Goal: Task Accomplishment & Management: Use online tool/utility

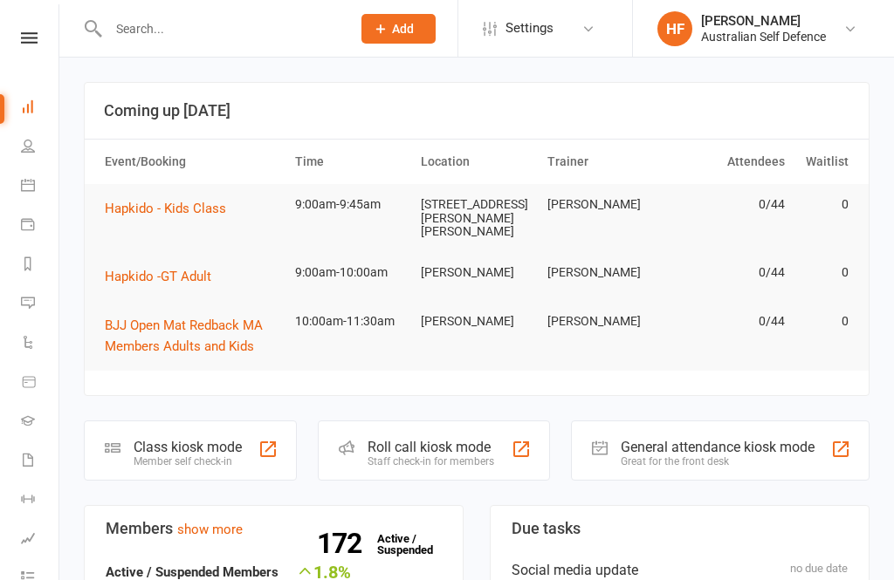
click at [169, 443] on div "Class kiosk mode" at bounding box center [188, 447] width 108 height 17
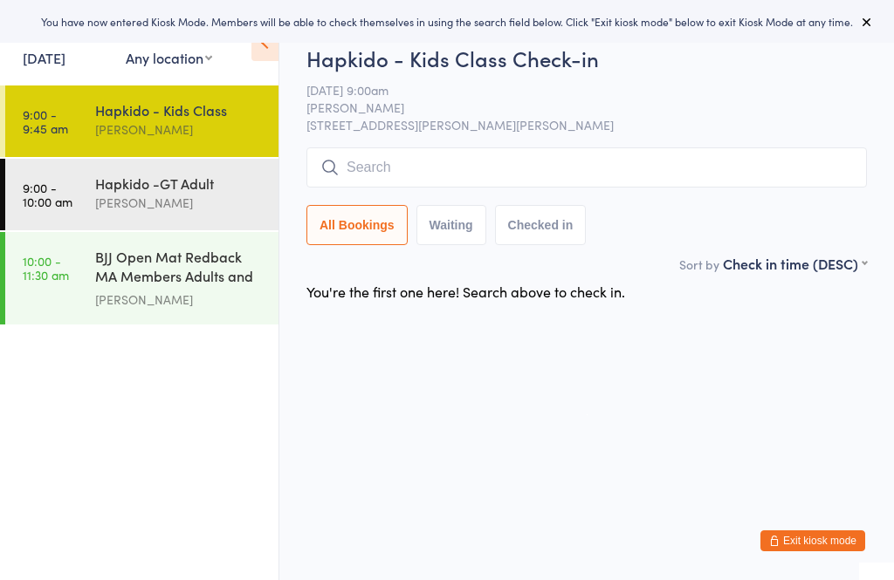
click at [188, 199] on div "[PERSON_NAME]" at bounding box center [179, 203] width 168 height 20
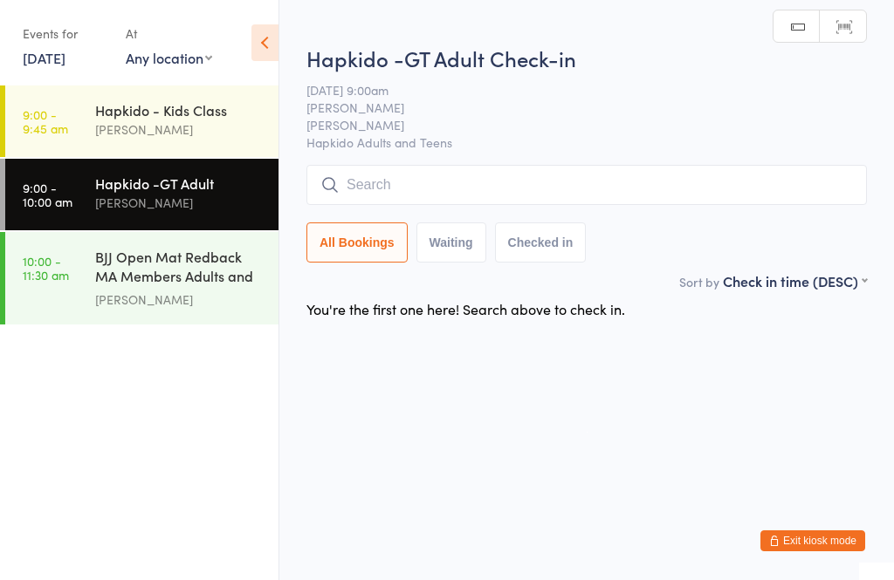
click at [163, 134] on div "[PERSON_NAME]" at bounding box center [179, 130] width 168 height 20
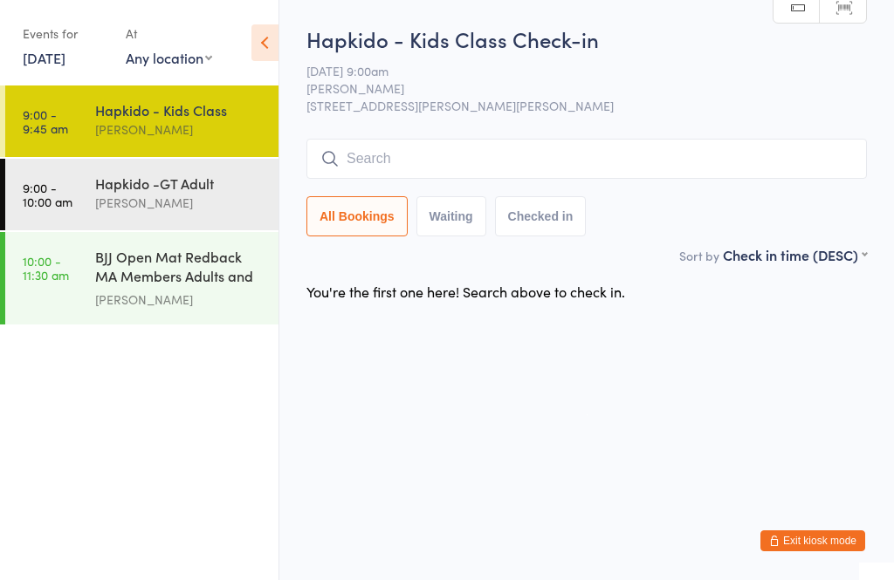
click at [228, 192] on div "Hapkido -GT Adult" at bounding box center [179, 183] width 168 height 19
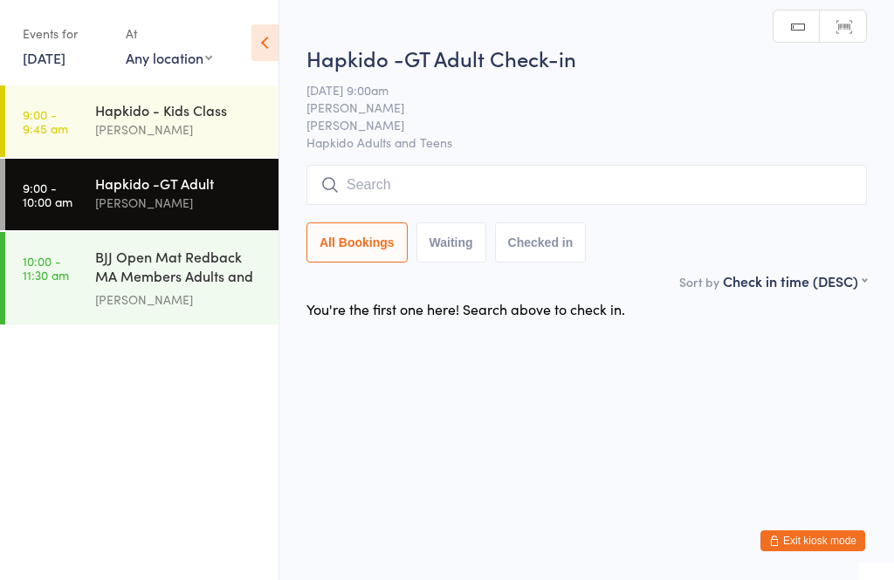
click at [497, 190] on input "search" at bounding box center [586, 185] width 560 height 40
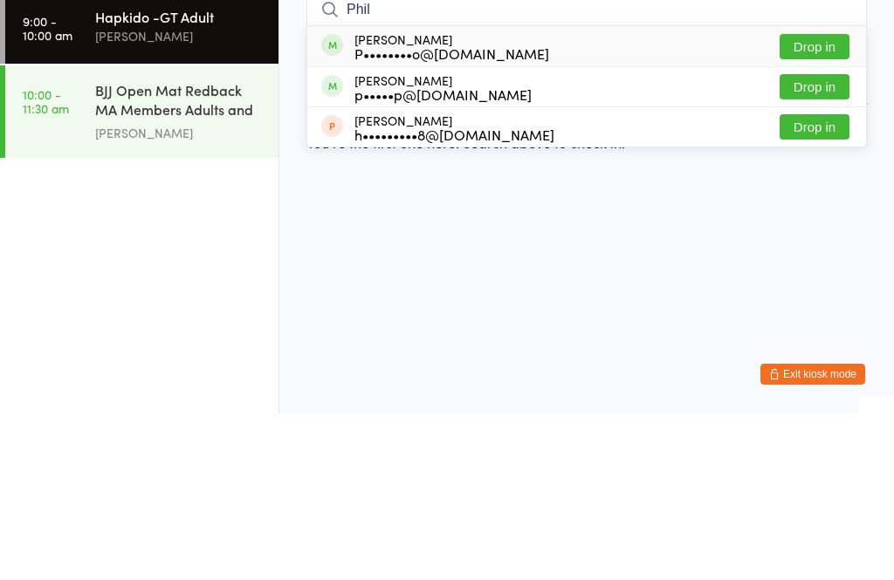
type input "Phil"
click at [830, 241] on button "Drop in" at bounding box center [814, 253] width 70 height 25
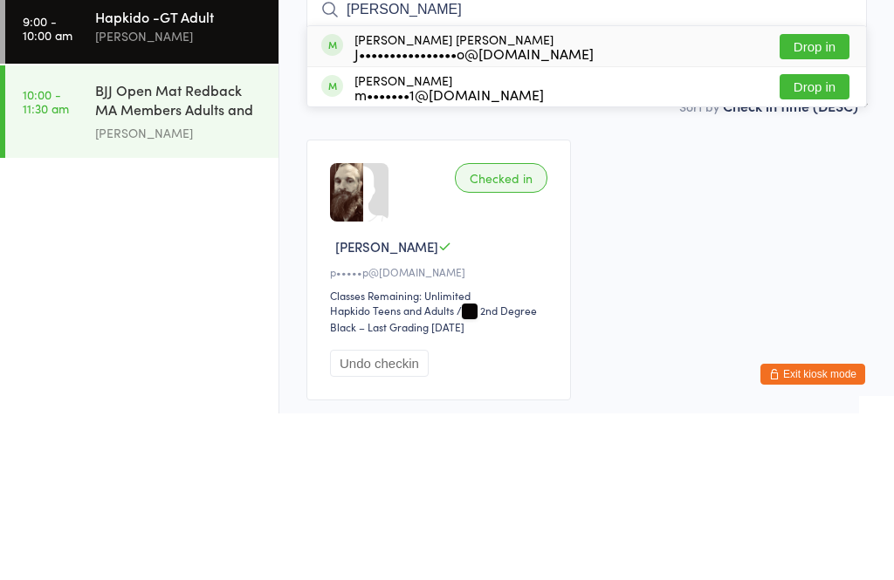
type input "jorge"
click at [825, 201] on button "Drop in" at bounding box center [814, 213] width 70 height 25
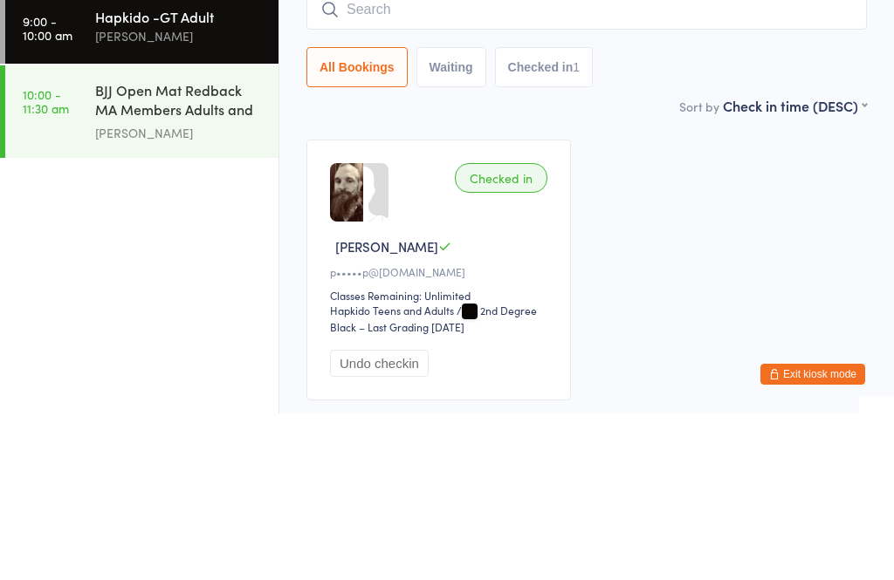
scroll to position [120, 0]
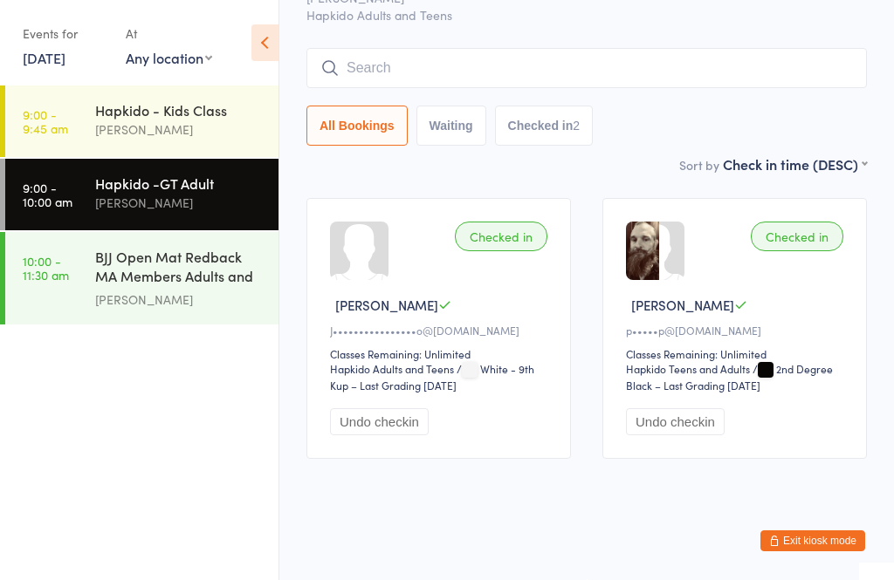
click at [374, 50] on input "search" at bounding box center [586, 68] width 560 height 40
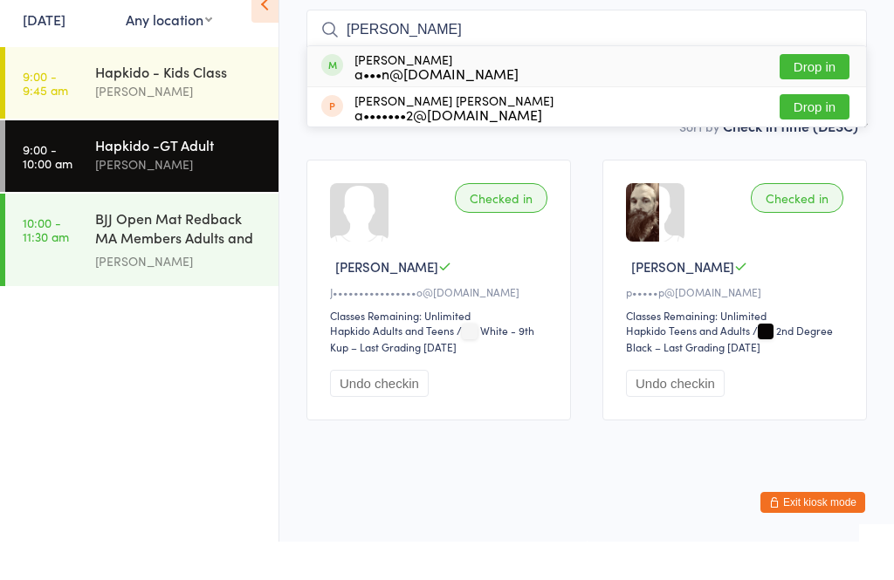
type input "Aaron"
click at [822, 92] on button "Drop in" at bounding box center [814, 104] width 70 height 25
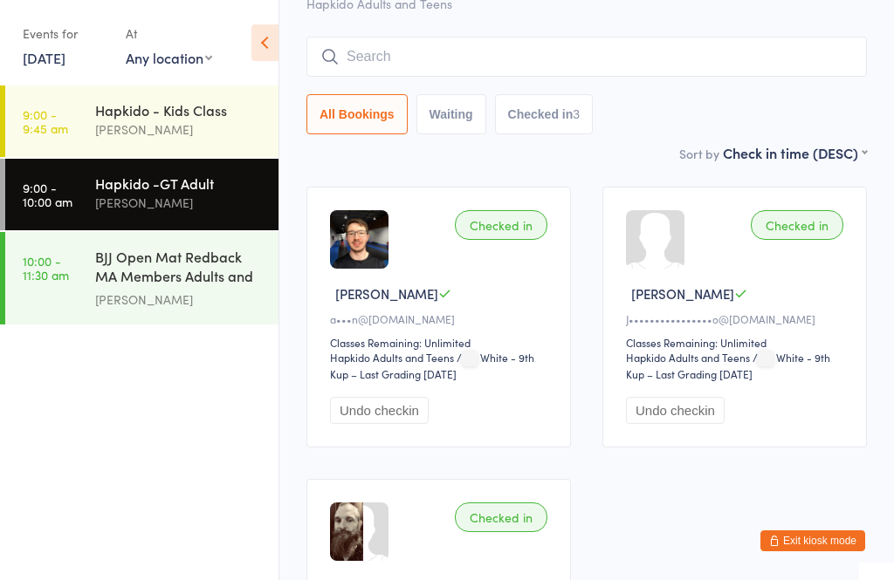
click at [588, 57] on input "search" at bounding box center [586, 57] width 560 height 40
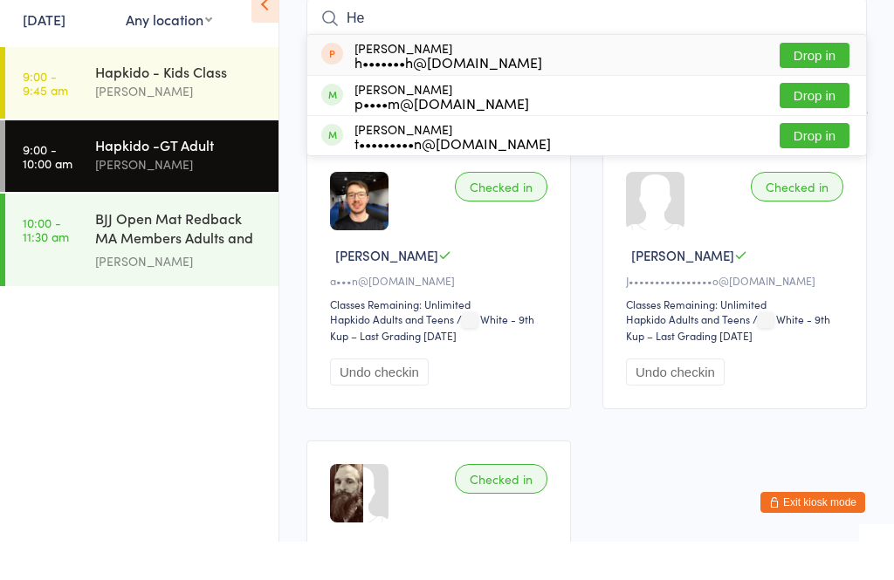
type input "He"
click at [846, 121] on button "Drop in" at bounding box center [814, 133] width 70 height 25
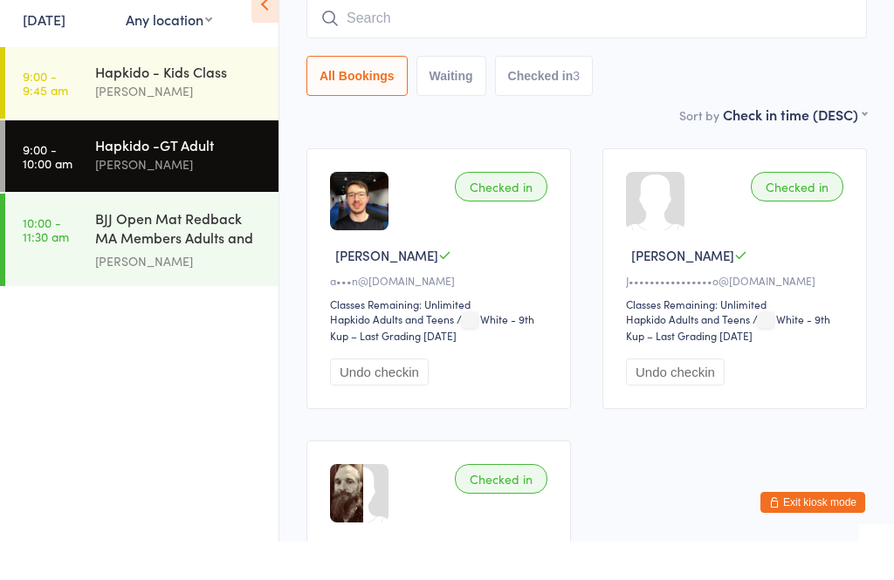
scroll to position [158, 0]
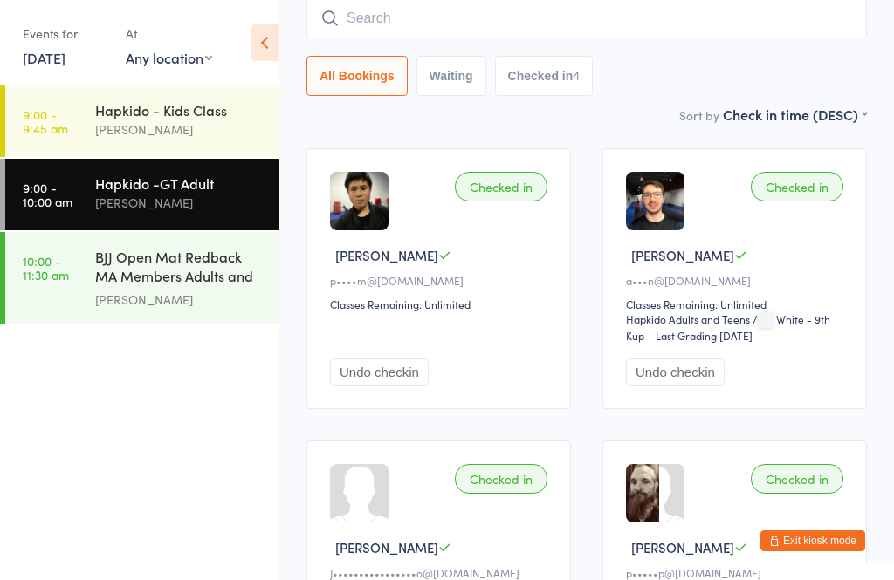
click at [99, 102] on div "Hapkido - Kids Class" at bounding box center [179, 109] width 168 height 19
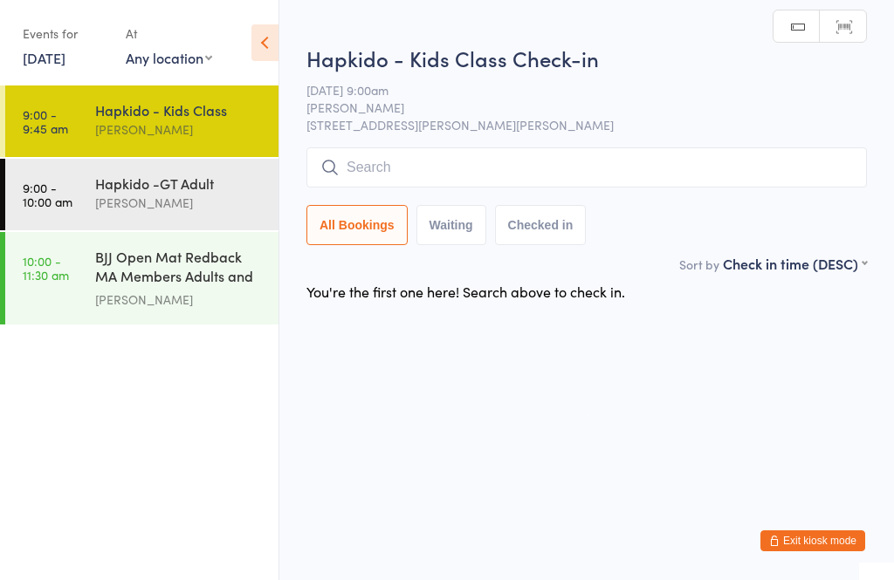
click at [659, 182] on input "search" at bounding box center [586, 167] width 560 height 40
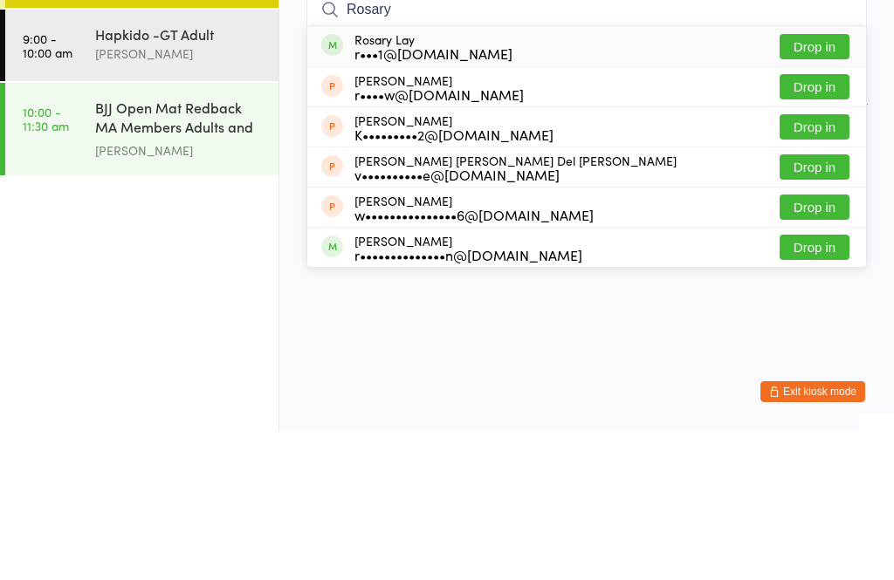
type input "Rosary"
click at [822, 183] on button "Drop in" at bounding box center [814, 195] width 70 height 25
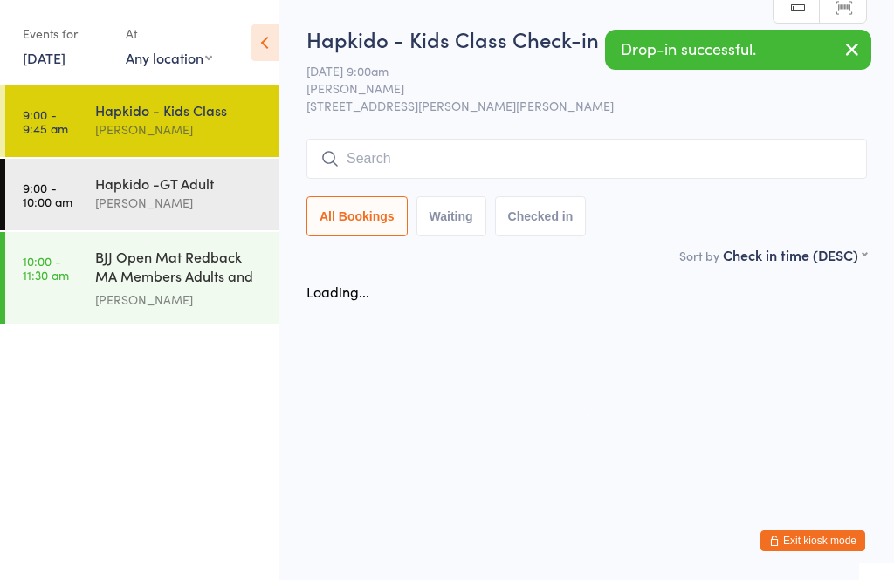
click at [638, 172] on input "search" at bounding box center [586, 159] width 560 height 40
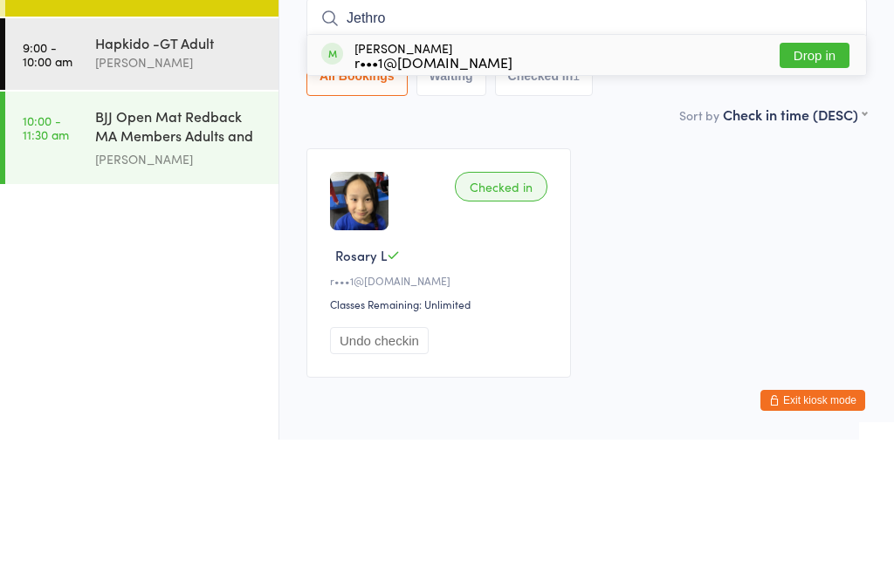
type input "Jethro"
click at [813, 183] on button "Drop in" at bounding box center [814, 195] width 70 height 25
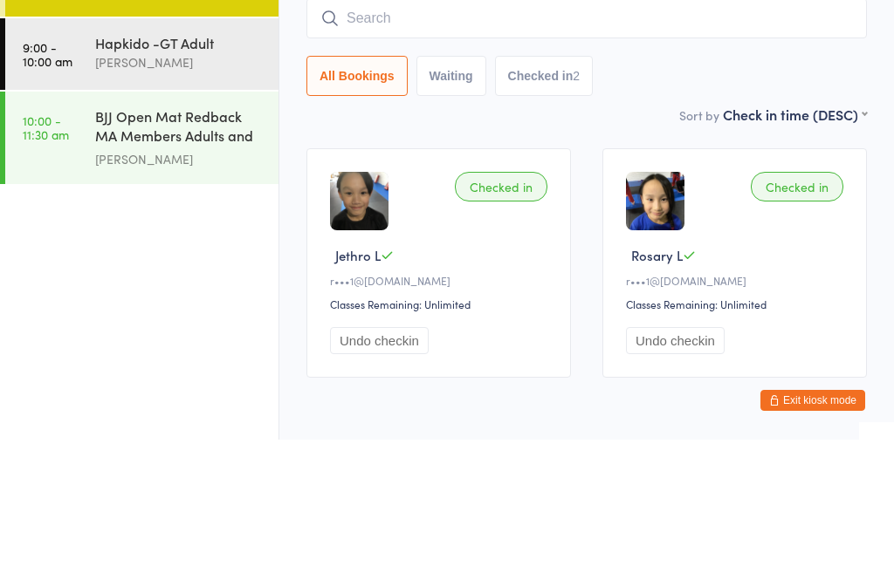
click at [773, 104] on div "Hapkido - Kids Class Check-in 13 Sep 9:00am Ben Wilson Unit 4, 47 - 49 Vicars S…" at bounding box center [586, 134] width 560 height 221
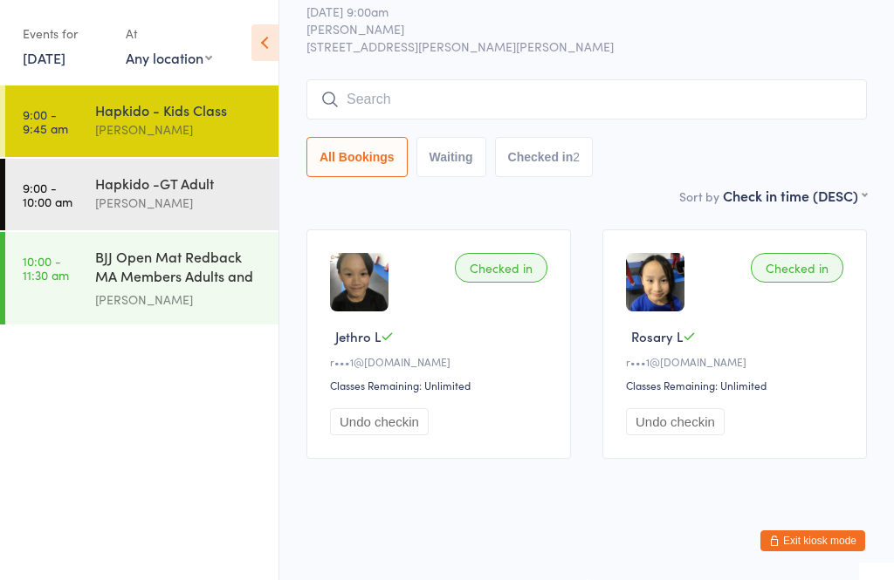
click at [434, 95] on input "search" at bounding box center [586, 99] width 560 height 40
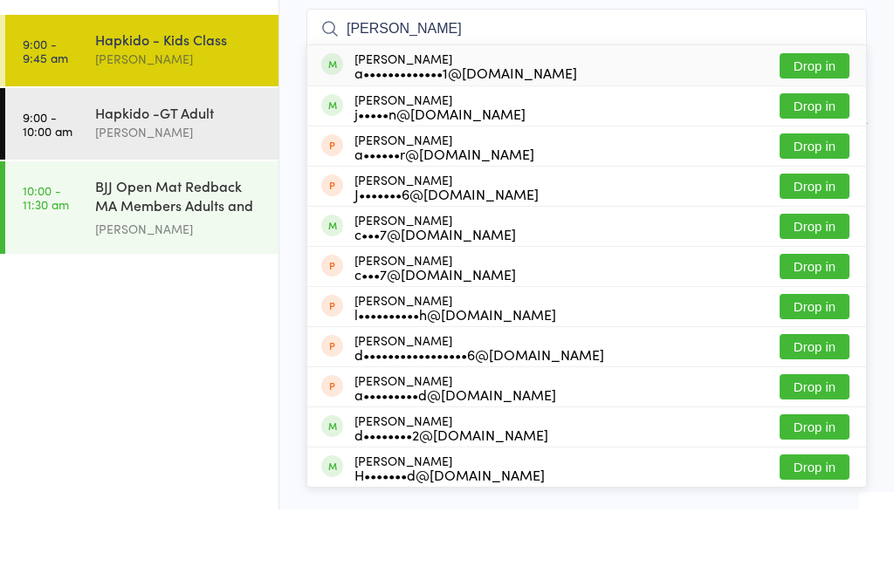
type input "Alessandra"
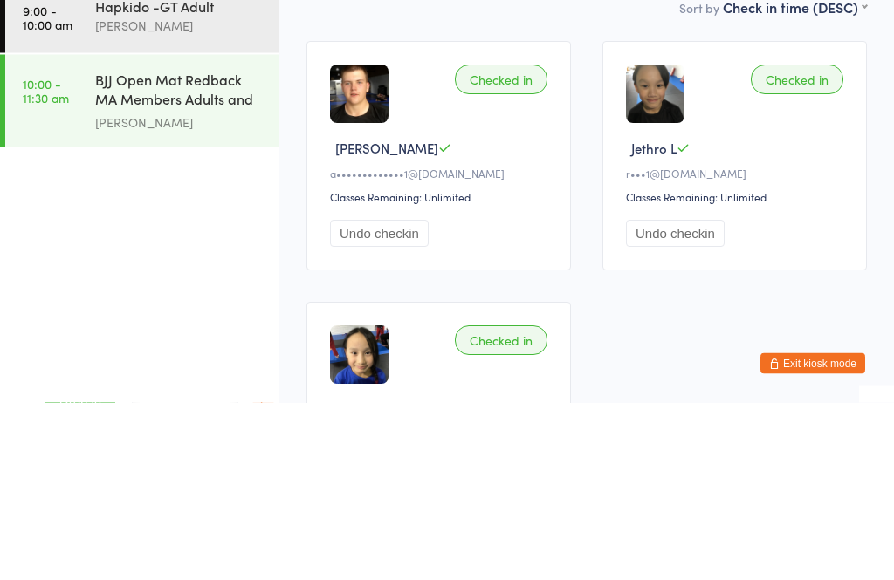
click at [347, 398] on button "Undo checkin" at bounding box center [379, 411] width 99 height 27
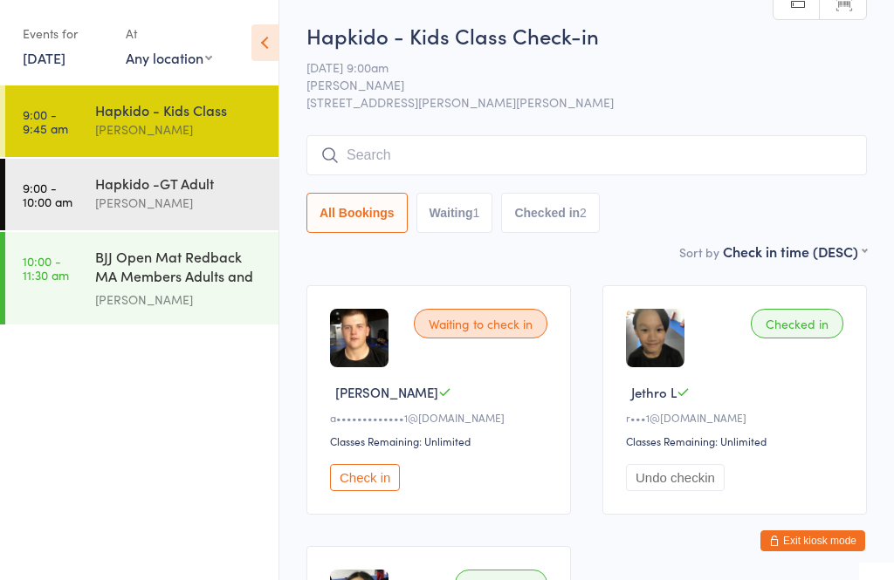
scroll to position [0, 0]
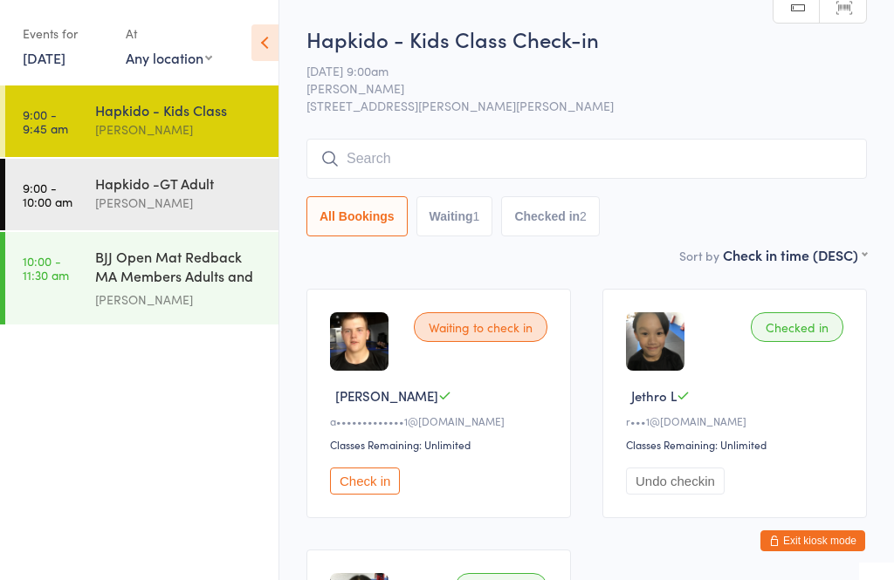
click at [374, 168] on input "search" at bounding box center [586, 159] width 560 height 40
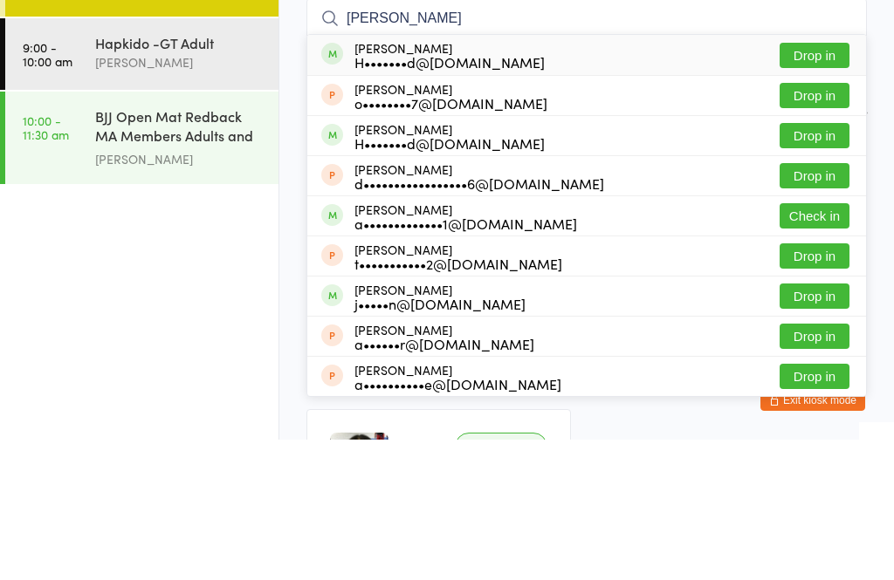
type input "Alessandra"
click at [802, 183] on button "Drop in" at bounding box center [814, 195] width 70 height 25
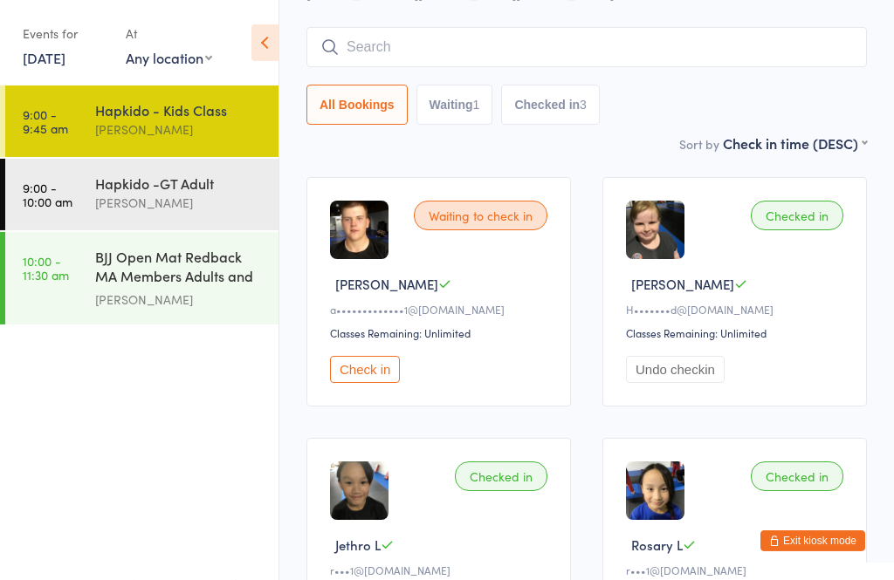
scroll to position [114, 0]
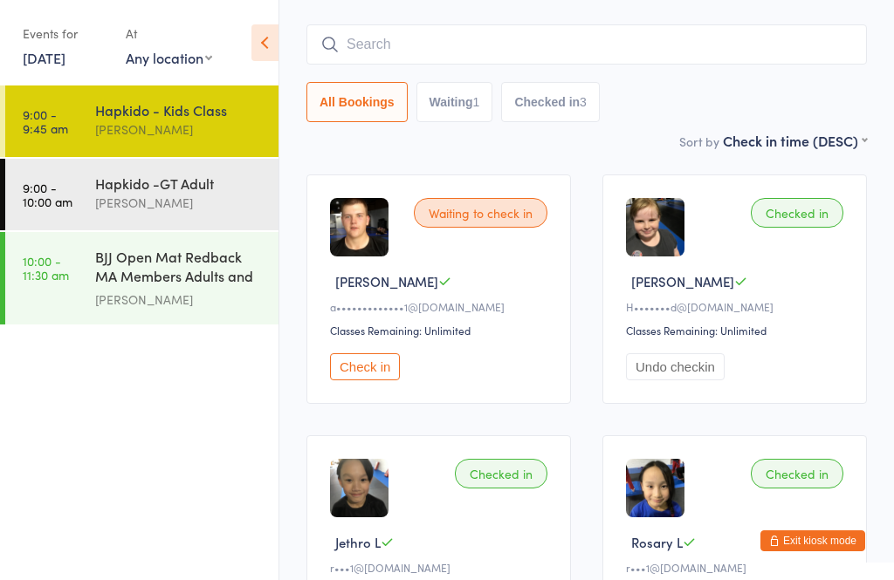
click at [192, 188] on div "Hapkido -GT Adult" at bounding box center [179, 183] width 168 height 19
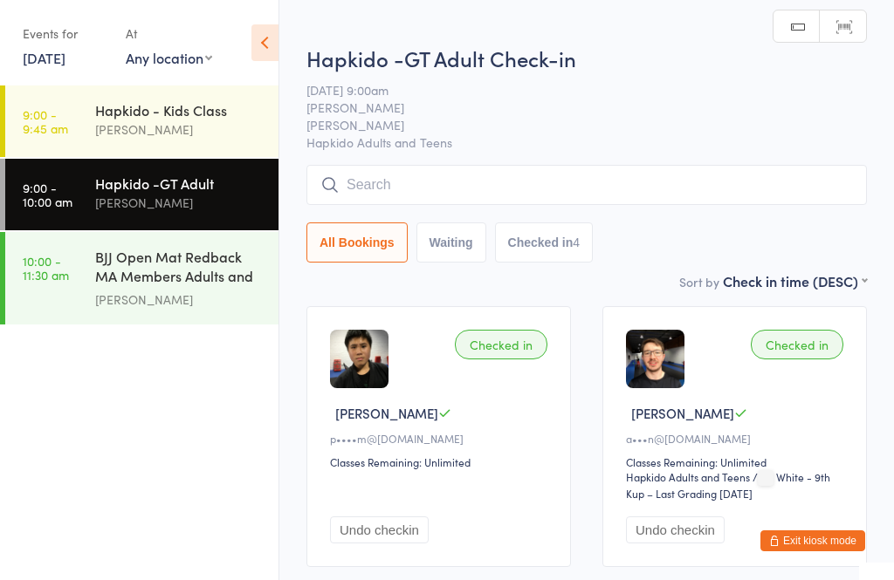
click at [423, 190] on input "search" at bounding box center [586, 185] width 560 height 40
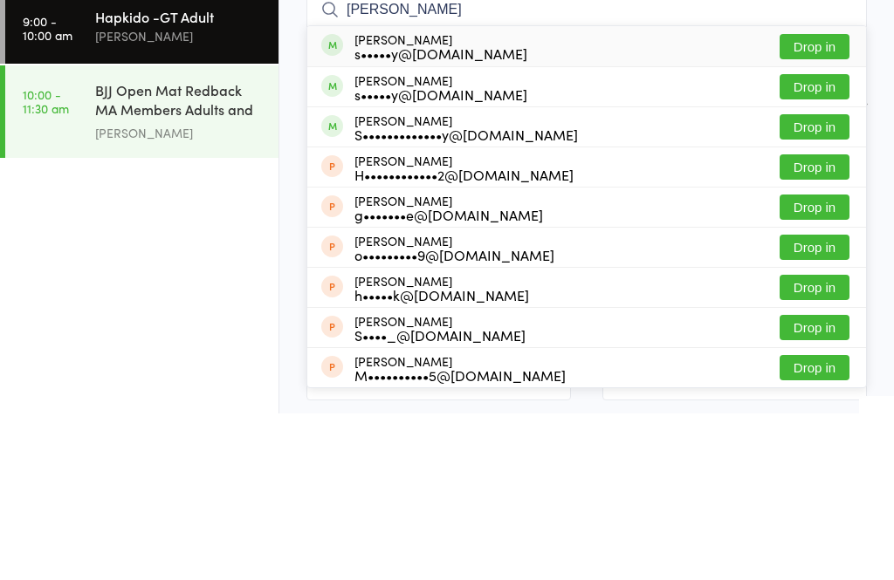
type input "Parry"
click at [829, 241] on button "Drop in" at bounding box center [814, 253] width 70 height 25
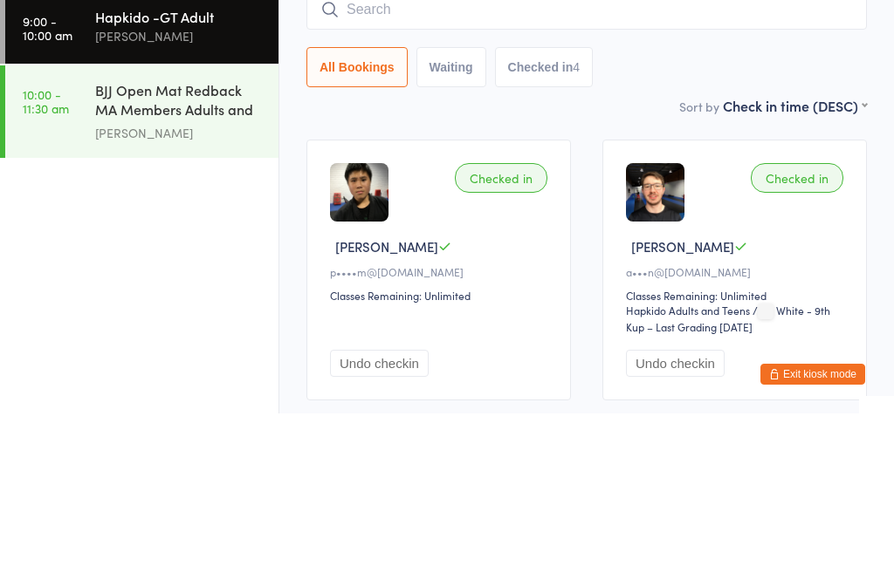
scroll to position [167, 0]
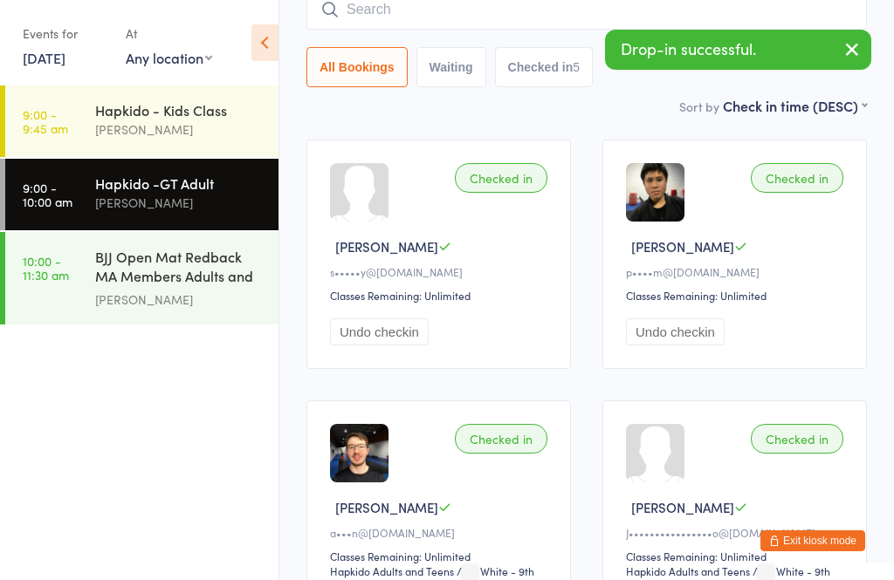
click at [202, 137] on div "[PERSON_NAME]" at bounding box center [179, 130] width 168 height 20
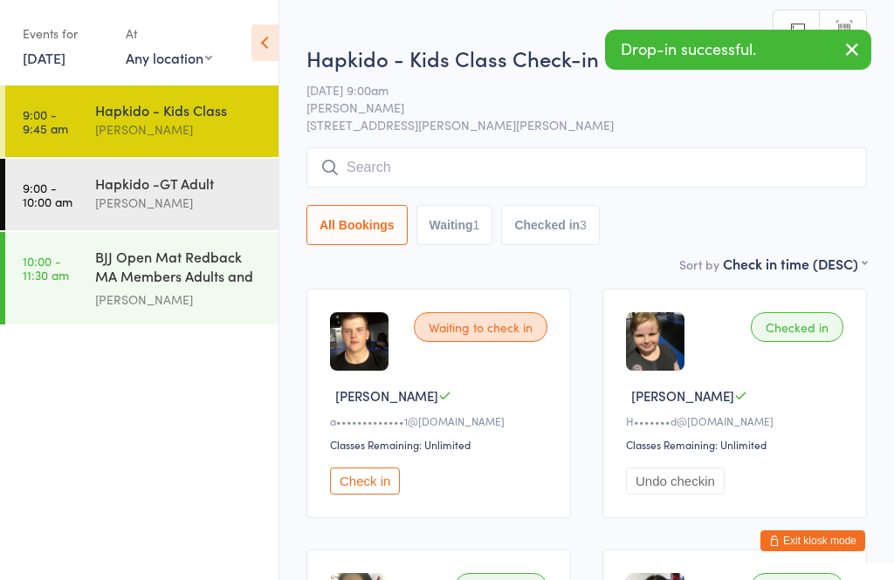
click at [411, 169] on input "search" at bounding box center [586, 167] width 560 height 40
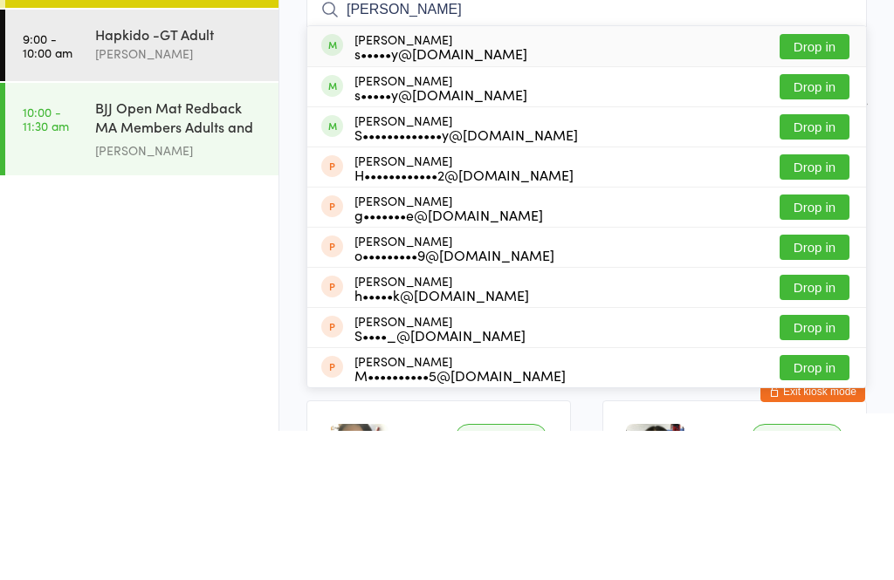
type input "Parry"
click at [831, 183] on button "Drop in" at bounding box center [814, 195] width 70 height 25
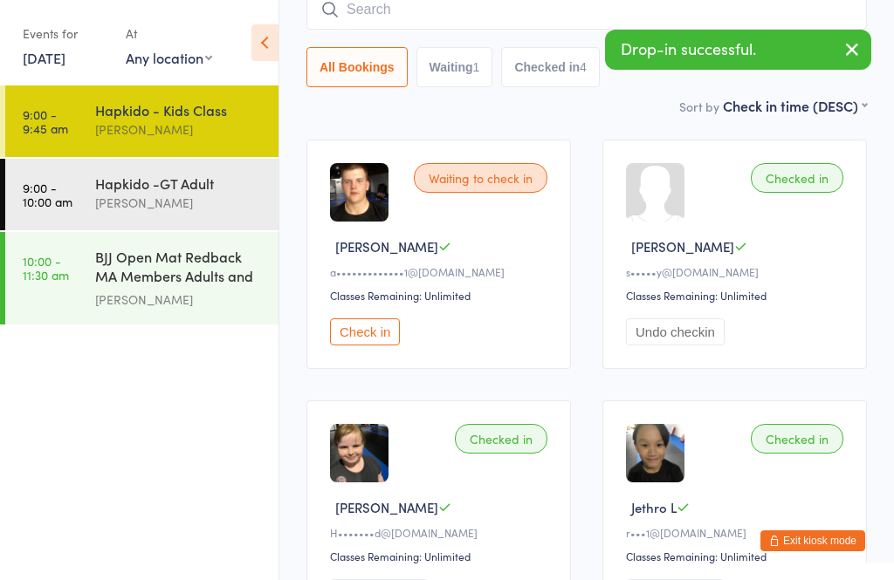
click at [196, 193] on div "Hapkido -GT Adult" at bounding box center [179, 183] width 168 height 19
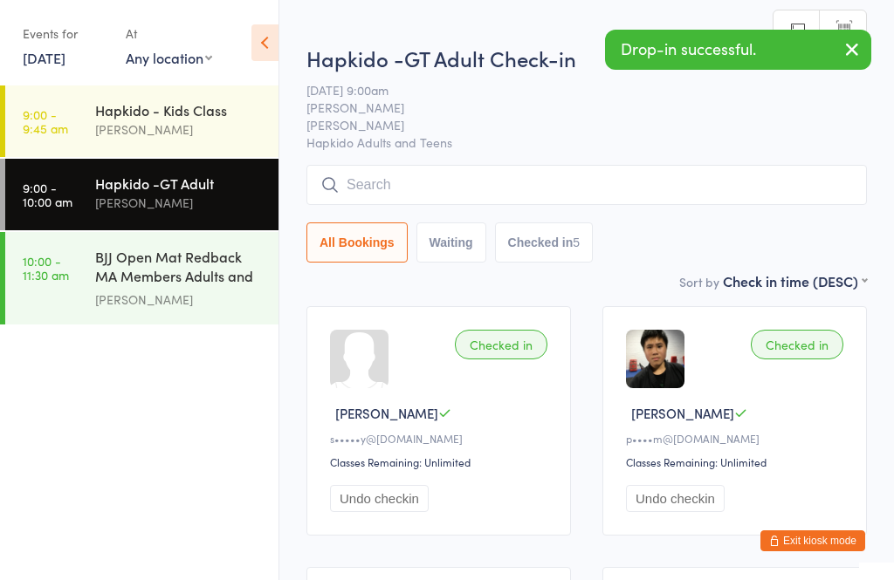
click at [426, 190] on input "search" at bounding box center [586, 185] width 560 height 40
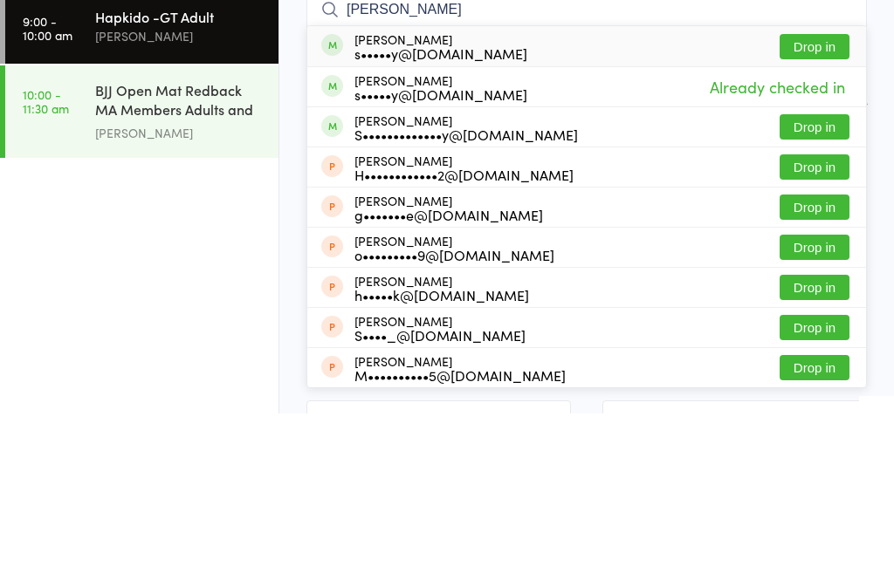
type input "Parry"
click at [822, 281] on button "Drop in" at bounding box center [814, 293] width 70 height 25
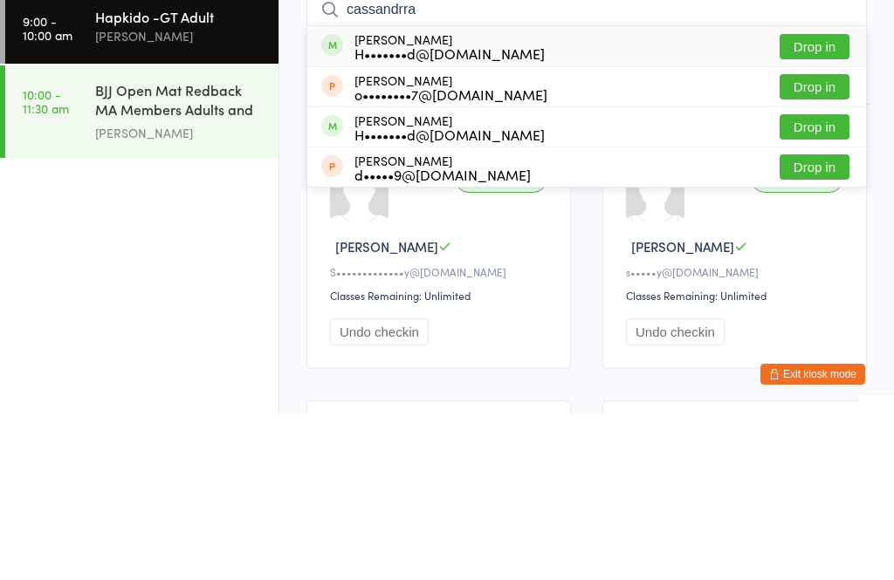
type input "cassandrra"
click at [820, 201] on button "Drop in" at bounding box center [814, 213] width 70 height 25
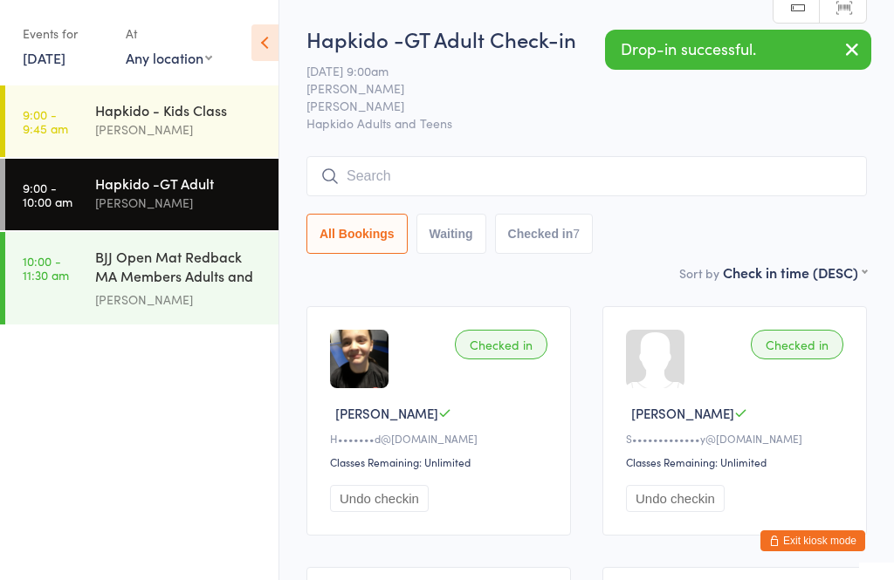
click at [213, 267] on div "BJJ Open Mat Redback MA Members Adults and Kids" at bounding box center [179, 268] width 168 height 43
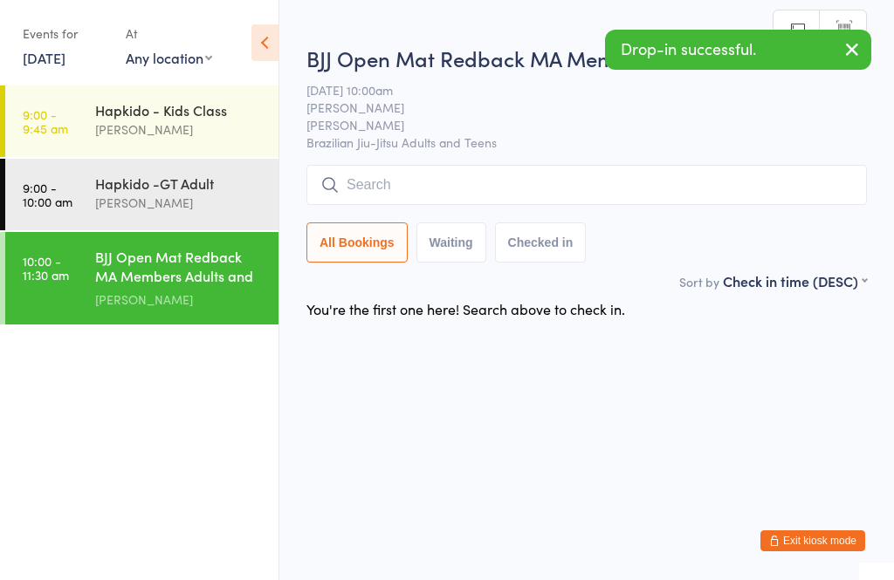
click at [207, 199] on div "[PERSON_NAME]" at bounding box center [179, 203] width 168 height 20
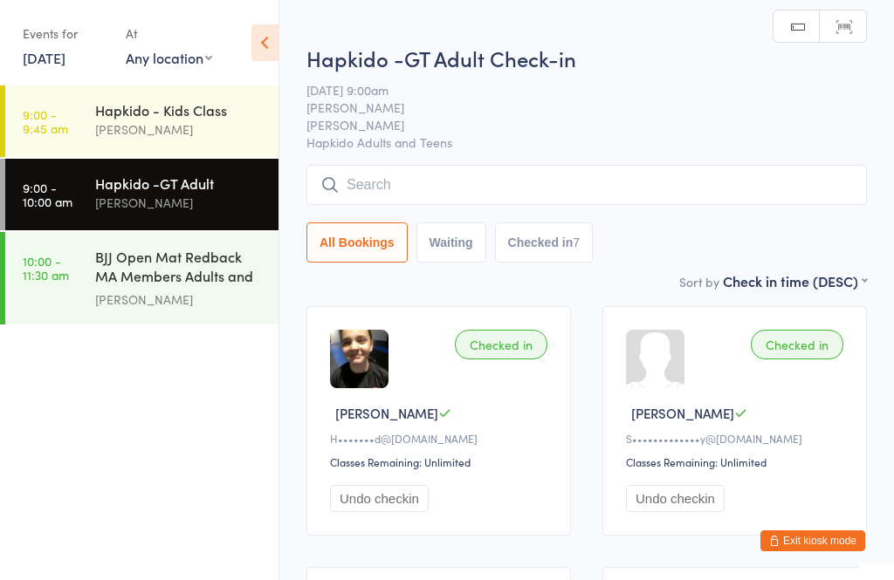
click at [459, 179] on input "search" at bounding box center [586, 185] width 560 height 40
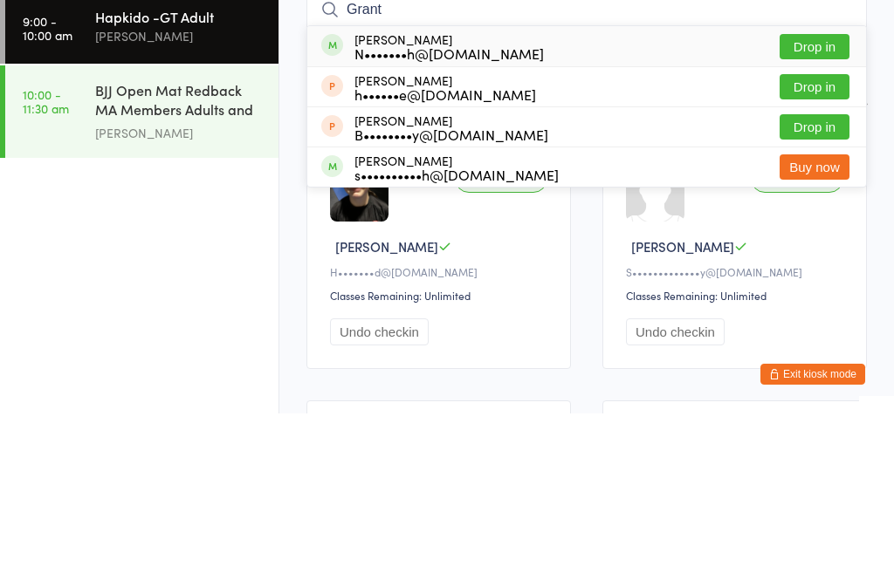
type input "Grant"
click at [832, 201] on button "Drop in" at bounding box center [814, 213] width 70 height 25
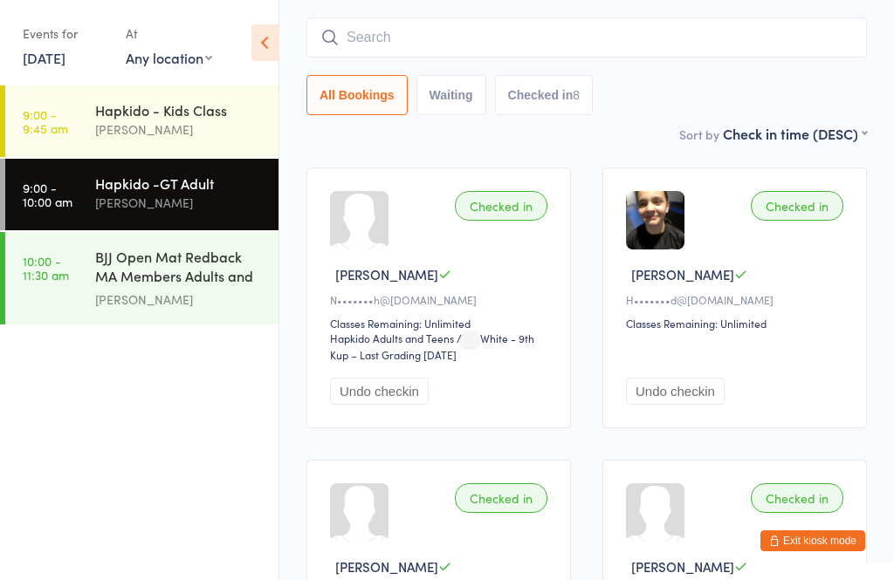
scroll to position [134, 0]
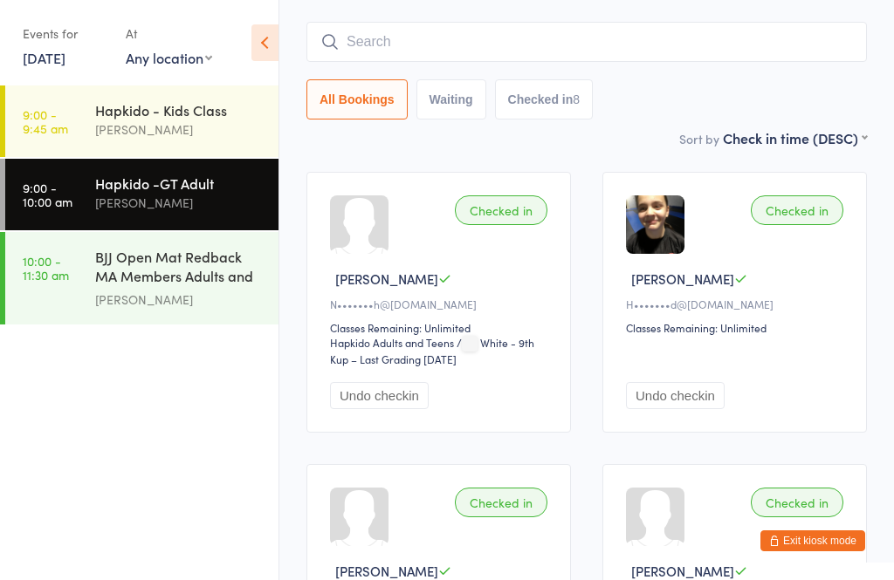
click at [724, 46] on input "search" at bounding box center [586, 42] width 560 height 40
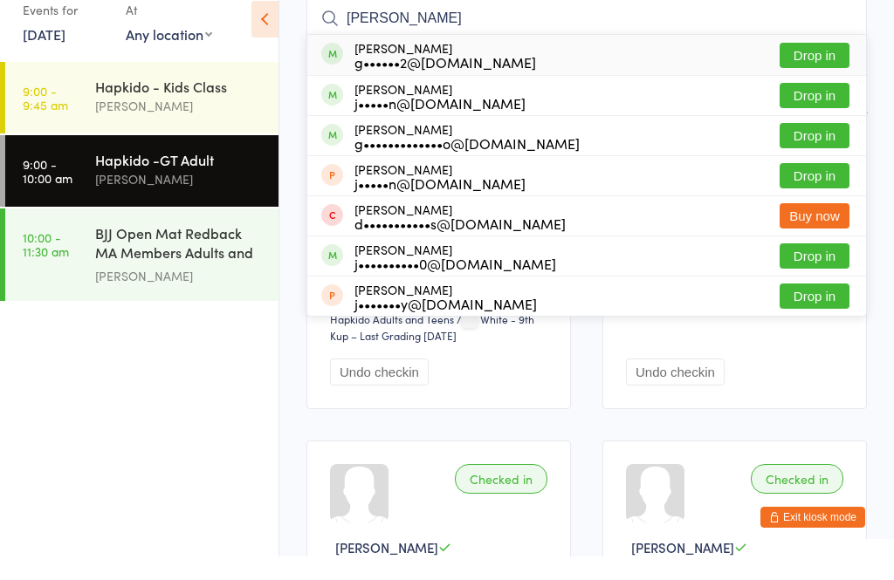
type input "Jos"
click at [816, 147] on button "Drop in" at bounding box center [814, 159] width 70 height 25
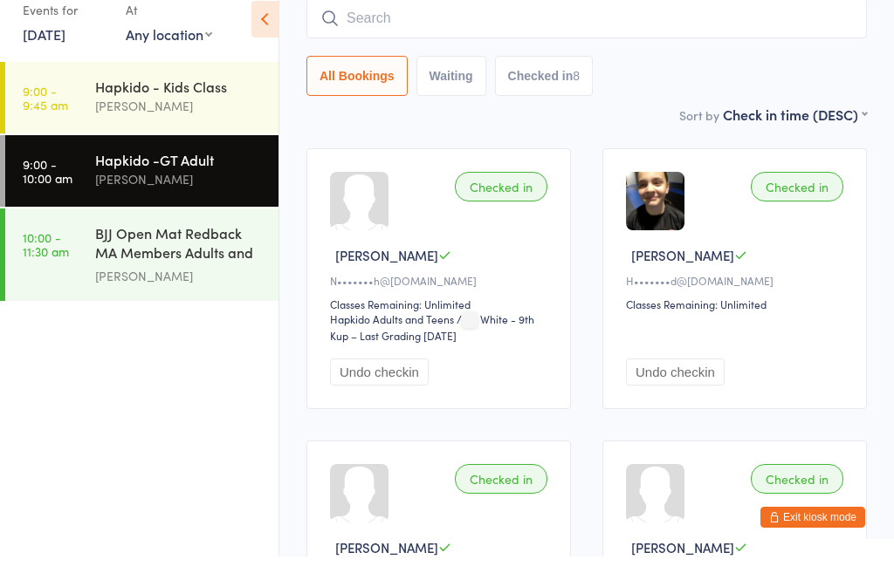
scroll to position [158, 0]
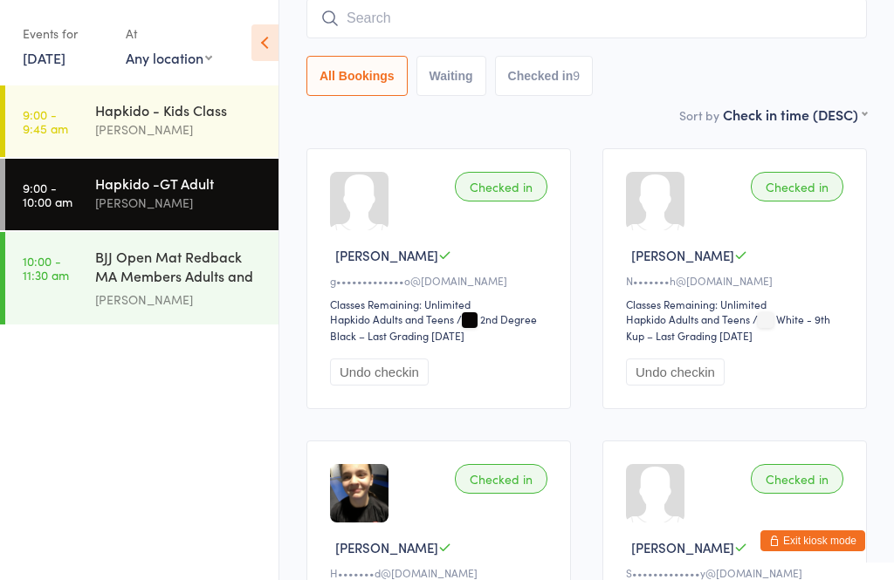
click at [190, 181] on div "Hapkido -GT Adult" at bounding box center [179, 183] width 168 height 19
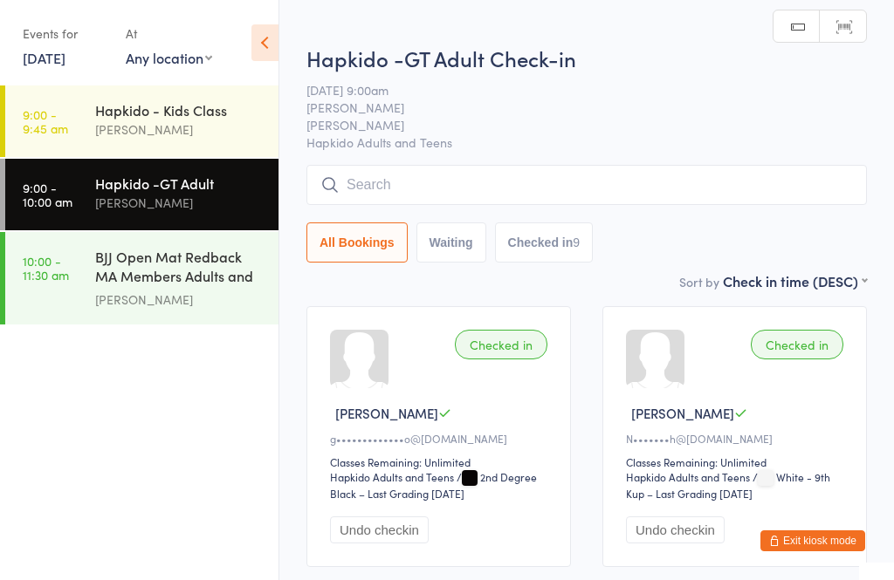
click at [413, 193] on input "search" at bounding box center [586, 185] width 560 height 40
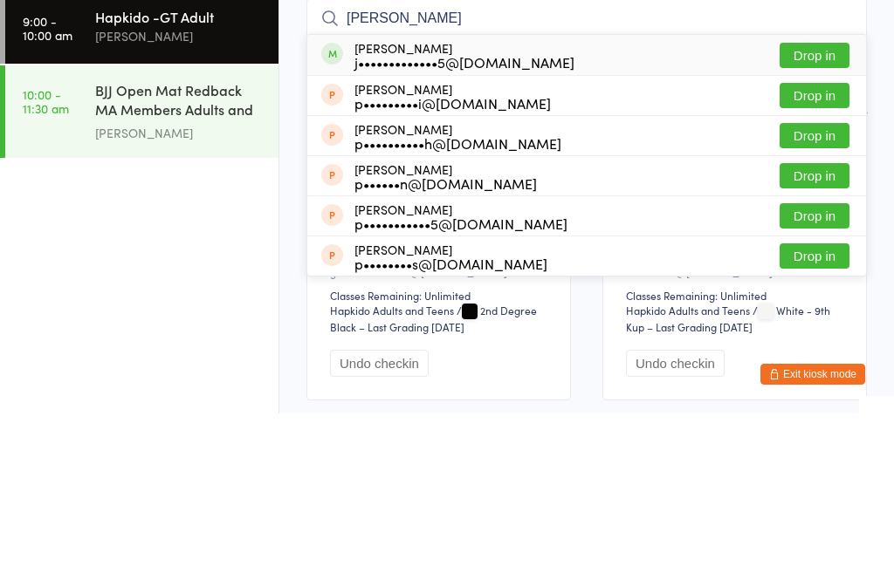
type input "Petrie"
click at [843, 209] on button "Drop in" at bounding box center [814, 221] width 70 height 25
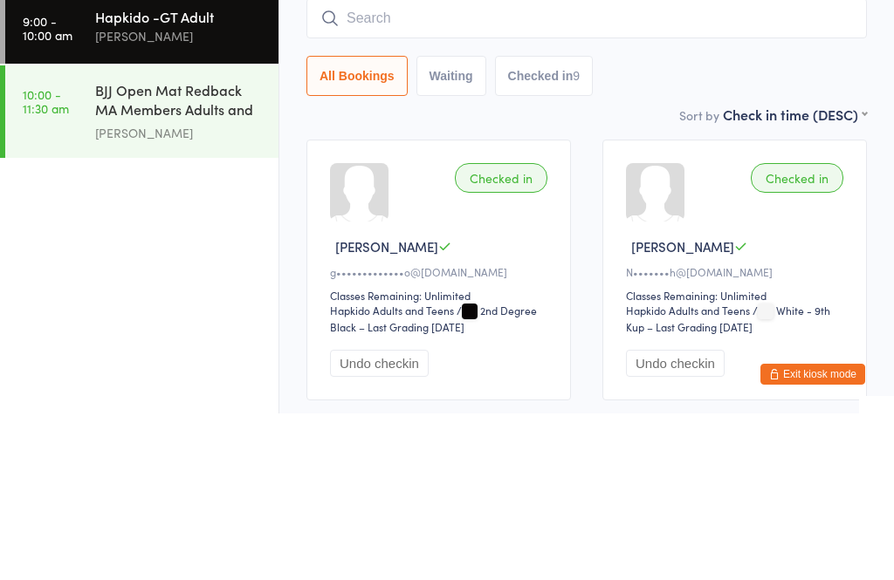
scroll to position [167, 0]
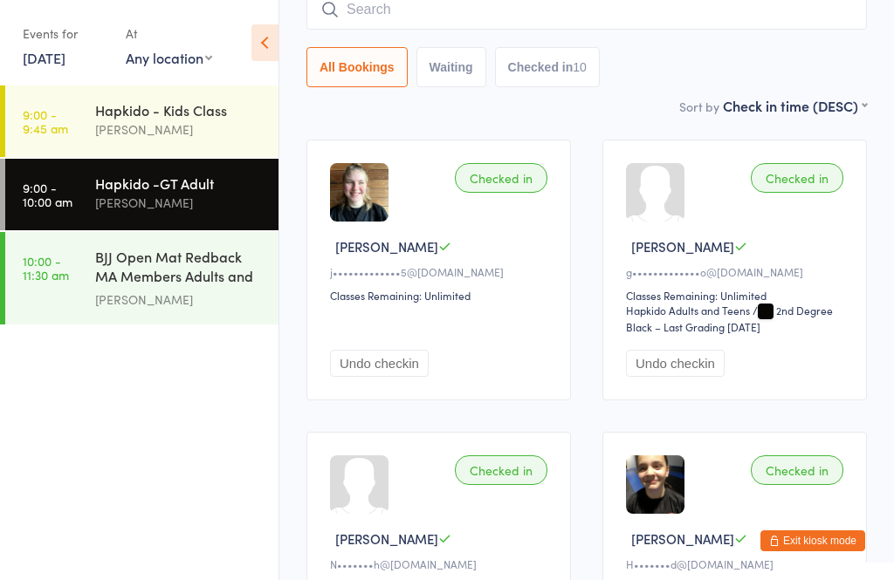
click at [100, 110] on div "Hapkido - Kids Class" at bounding box center [179, 109] width 168 height 19
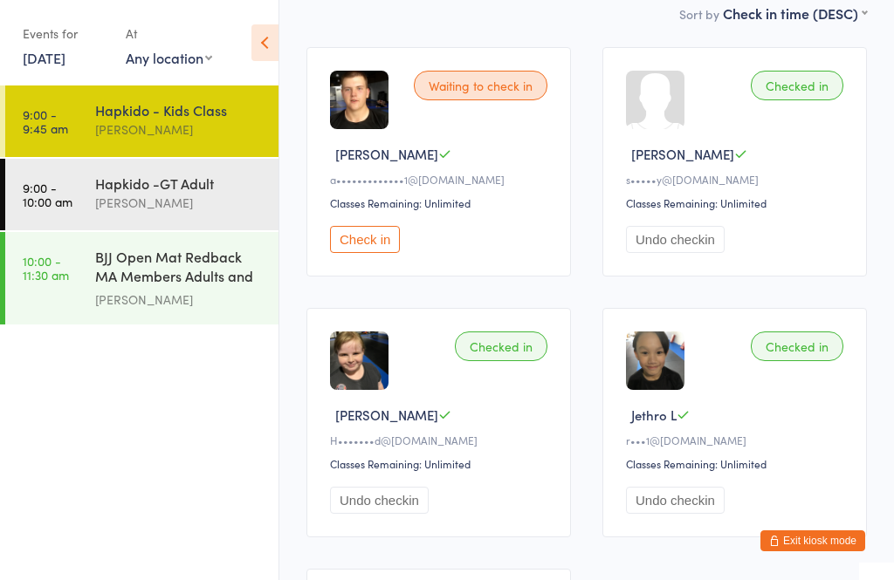
scroll to position [241, 0]
